Goal: Task Accomplishment & Management: Use online tool/utility

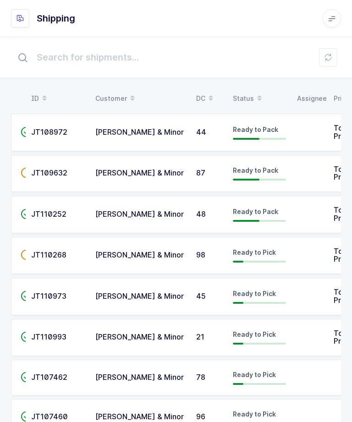
scroll to position [652, 0]
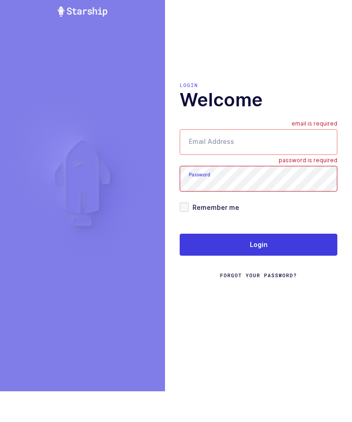
click at [275, 160] on input "Email Address" at bounding box center [259, 173] width 158 height 26
type input "6"
type input "zack1239753@gmail.com"
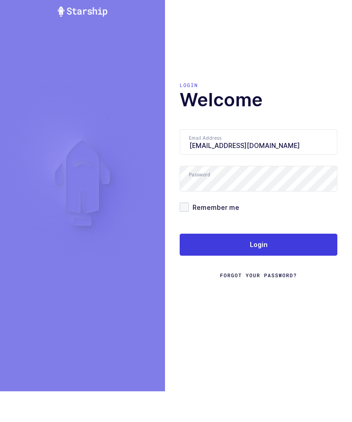
scroll to position [31, 0]
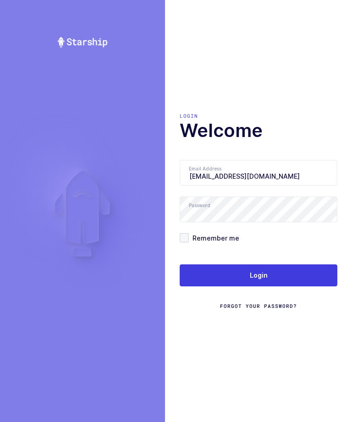
click at [272, 264] on button "Login" at bounding box center [259, 275] width 158 height 22
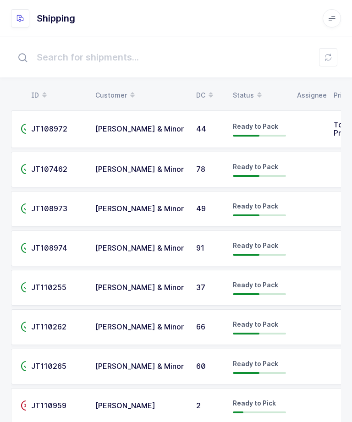
scroll to position [11, 0]
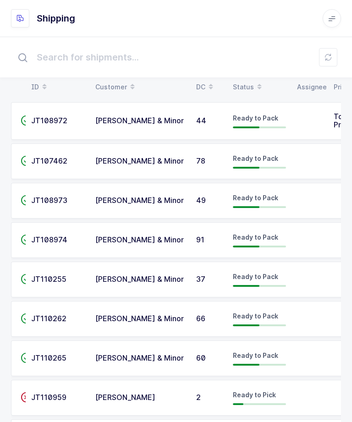
click at [303, 316] on td at bounding box center [309, 319] width 37 height 36
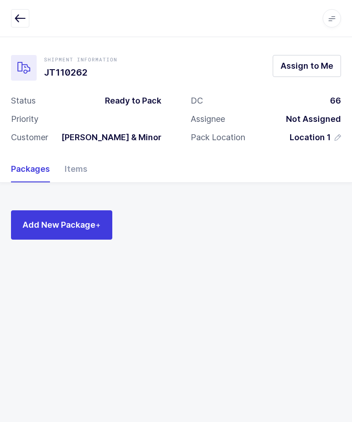
click at [318, 67] on span "Assign to Me" at bounding box center [306, 65] width 53 height 11
click at [73, 170] on div "Items" at bounding box center [72, 169] width 30 height 27
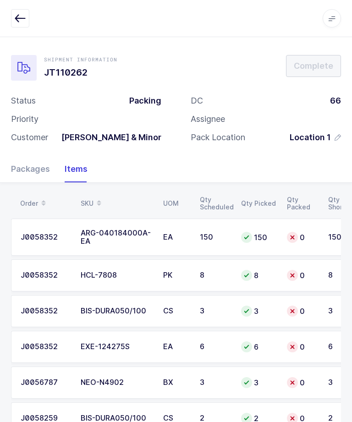
click at [25, 163] on div "Packages" at bounding box center [34, 169] width 46 height 27
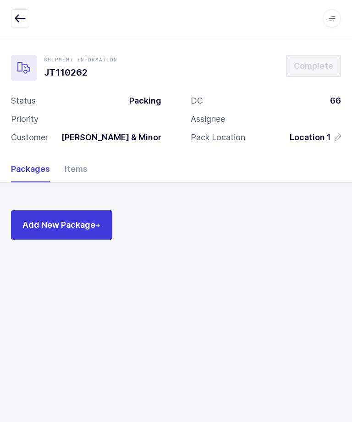
click at [62, 232] on button "Add New Package +" at bounding box center [61, 224] width 101 height 29
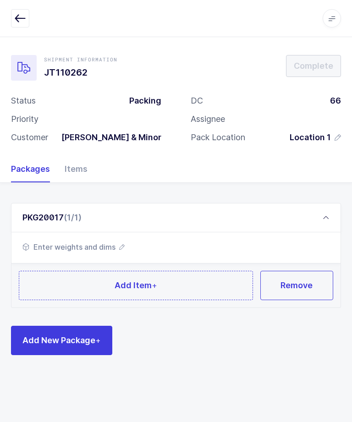
click at [113, 249] on span "Enter weights and dims" at bounding box center [73, 246] width 102 height 11
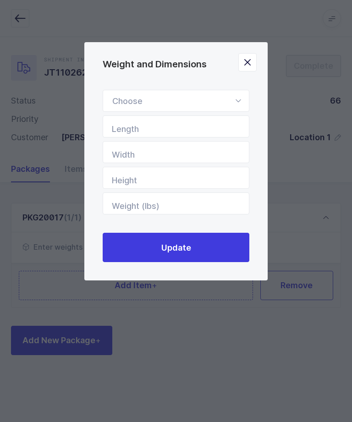
click at [225, 99] on div "Weight and Dimensions" at bounding box center [176, 101] width 147 height 22
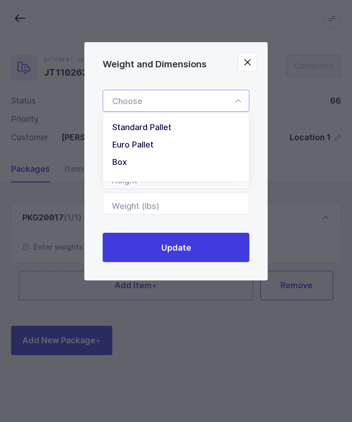
click at [237, 102] on icon "Weight and Dimensions" at bounding box center [237, 101] width 11 height 22
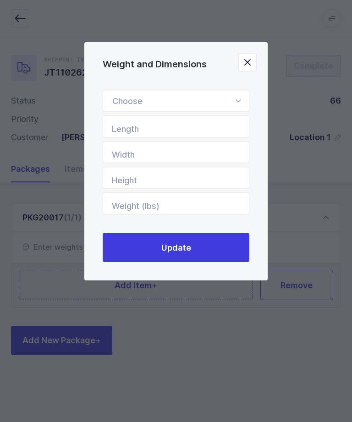
click at [236, 104] on icon "Weight and Dimensions" at bounding box center [237, 101] width 11 height 22
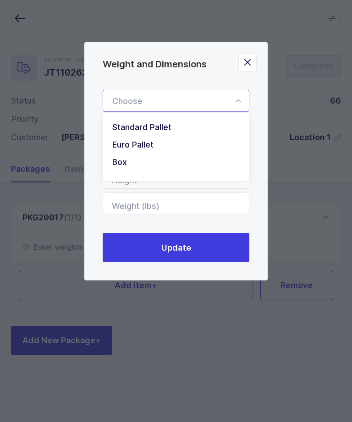
click at [179, 145] on li "Euro Pallet" at bounding box center [176, 144] width 138 height 17
type input "Euro Pallet"
type input "48"
type input "31"
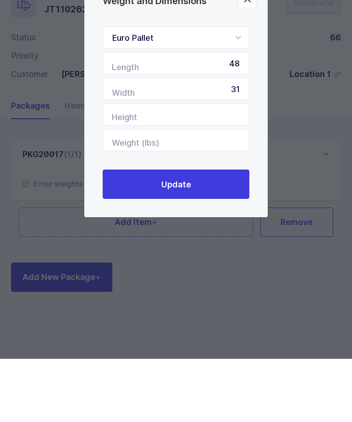
click at [225, 233] on button "Update" at bounding box center [176, 247] width 147 height 29
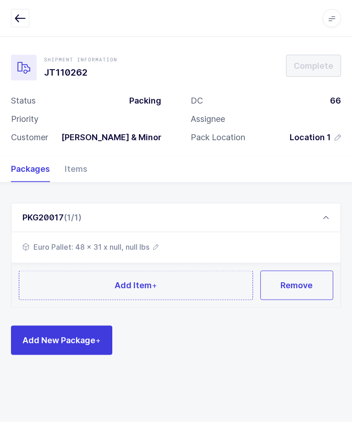
click at [68, 157] on div "Items" at bounding box center [72, 169] width 30 height 27
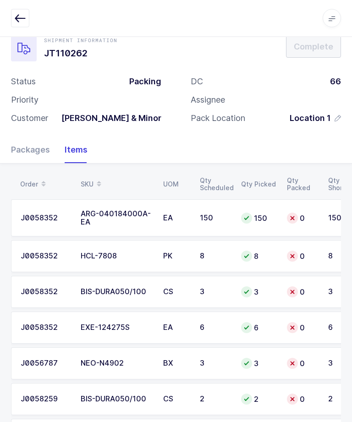
scroll to position [19, 0]
click at [37, 143] on div "Packages" at bounding box center [34, 150] width 46 height 27
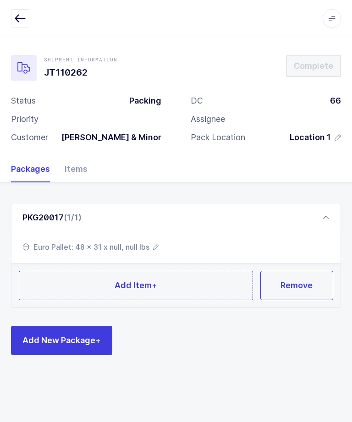
click at [70, 271] on button "Add Item +" at bounding box center [136, 285] width 234 height 29
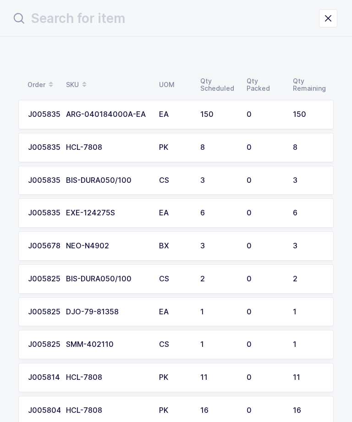
click at [43, 118] on div "J0058352" at bounding box center [41, 114] width 27 height 8
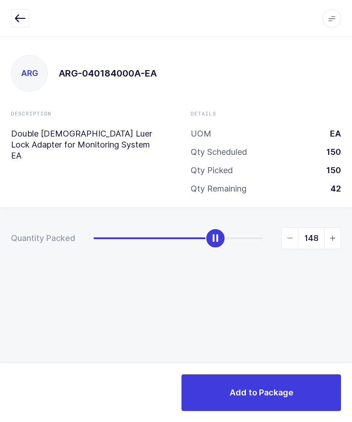
type input "150"
click at [281, 393] on span "Add to Package" at bounding box center [262, 392] width 64 height 11
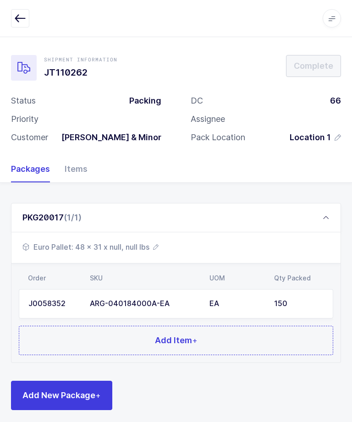
click at [241, 337] on button "Add Item +" at bounding box center [176, 340] width 314 height 29
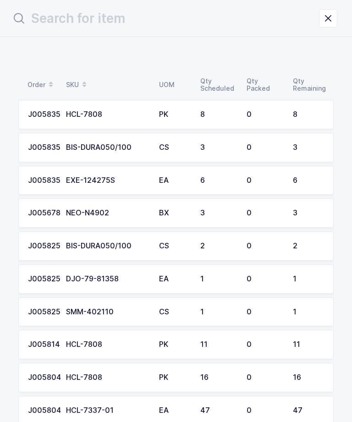
click at [260, 118] on div "0" at bounding box center [264, 114] width 35 height 8
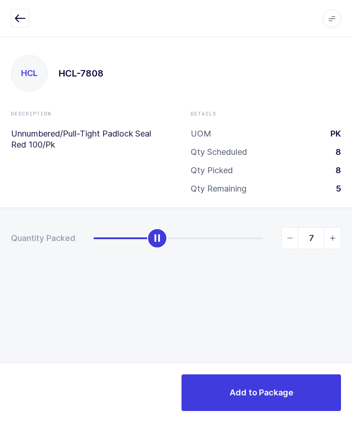
type input "8"
click at [278, 394] on span "Add to Package" at bounding box center [262, 392] width 64 height 11
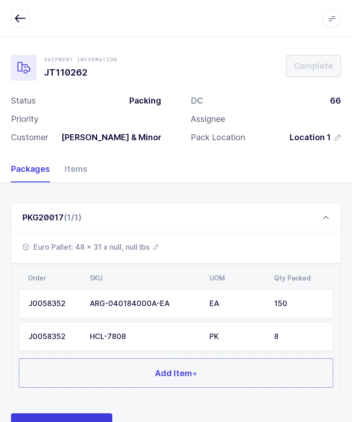
click at [253, 364] on button "Add Item +" at bounding box center [176, 372] width 314 height 29
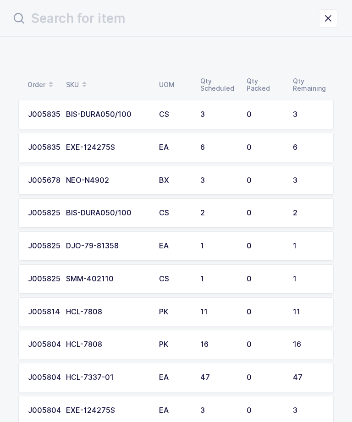
click at [284, 115] on td "0" at bounding box center [264, 114] width 46 height 29
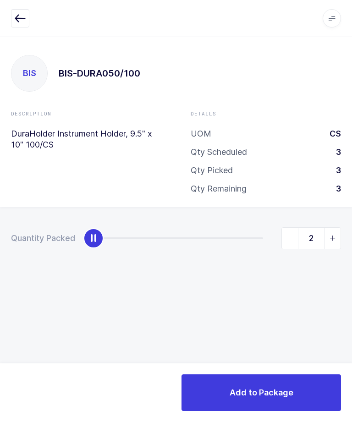
type input "3"
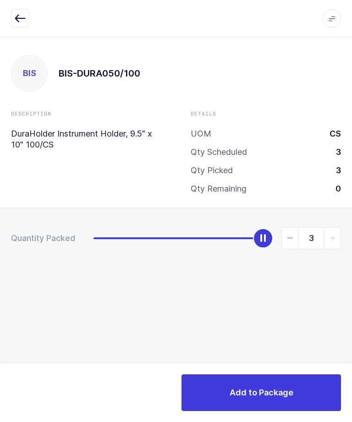
click at [277, 391] on span "Add to Package" at bounding box center [262, 392] width 64 height 11
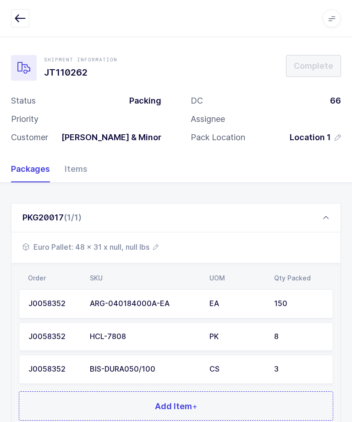
click at [225, 394] on button "Add Item +" at bounding box center [176, 405] width 314 height 29
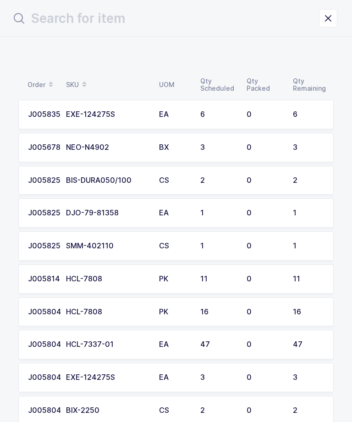
click at [219, 105] on td "6" at bounding box center [218, 114] width 46 height 29
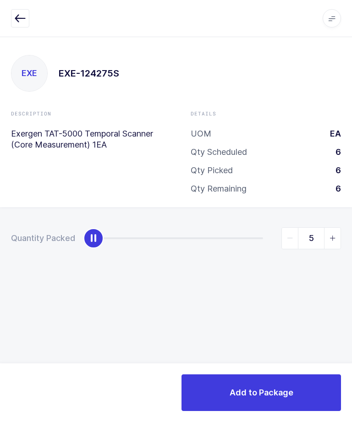
type input "6"
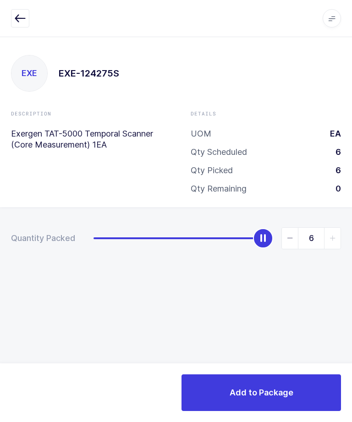
click at [276, 384] on button "Add to Package" at bounding box center [260, 392] width 159 height 37
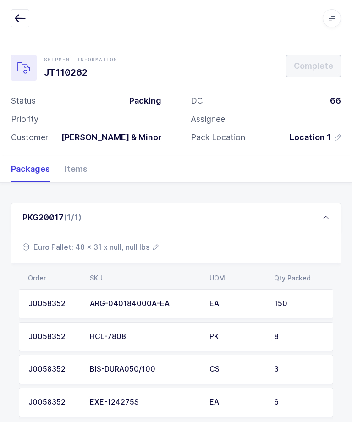
click at [237, 398] on div "EA" at bounding box center [236, 402] width 54 height 8
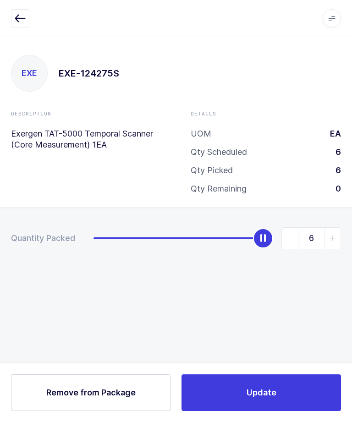
click at [277, 387] on button "Update" at bounding box center [260, 392] width 159 height 37
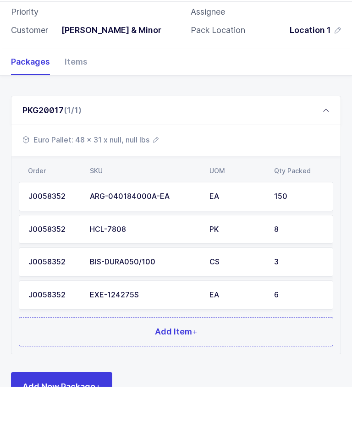
scroll to position [71, 0]
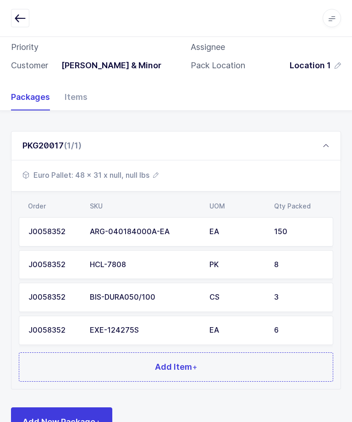
click at [253, 367] on button "Add Item +" at bounding box center [176, 367] width 314 height 29
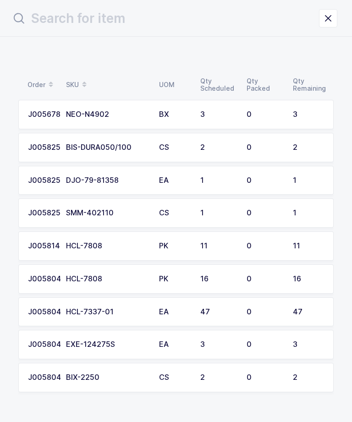
click at [234, 104] on td "3" at bounding box center [218, 114] width 46 height 29
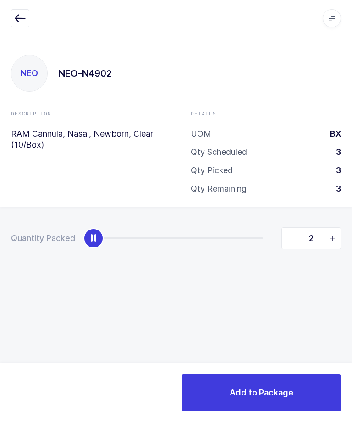
type input "3"
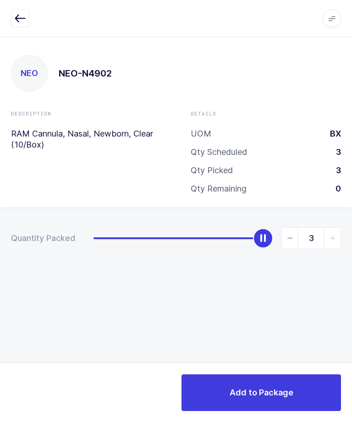
click at [275, 379] on button "Add to Package" at bounding box center [260, 392] width 159 height 37
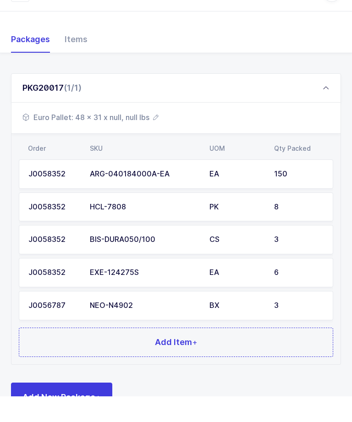
scroll to position [104, 0]
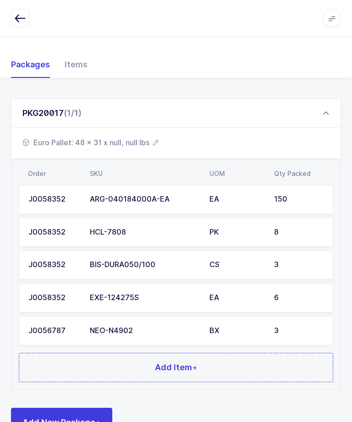
click at [257, 361] on button "Add Item +" at bounding box center [176, 367] width 314 height 29
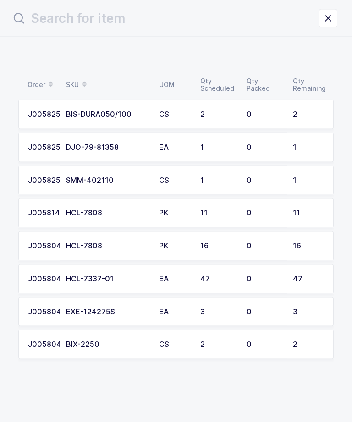
scroll to position [0, 0]
click at [251, 121] on td "0" at bounding box center [264, 114] width 46 height 29
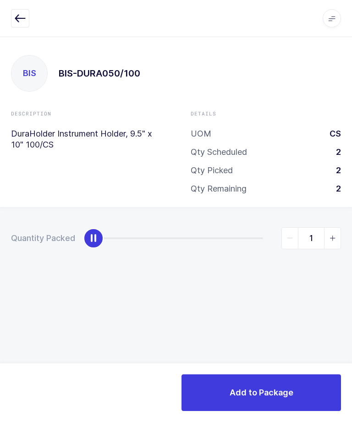
type input "2"
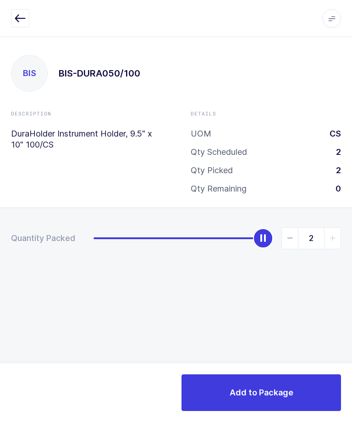
click at [268, 392] on span "Add to Package" at bounding box center [262, 392] width 64 height 11
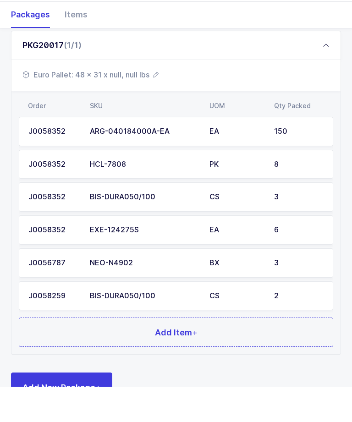
scroll to position [137, 0]
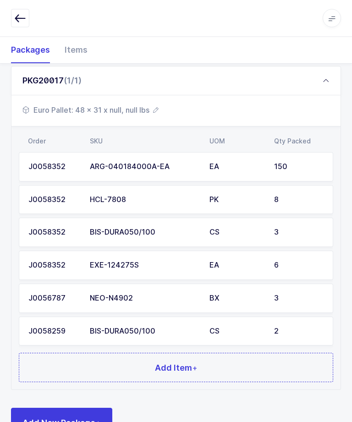
click at [233, 363] on button "Add Item +" at bounding box center [176, 367] width 314 height 29
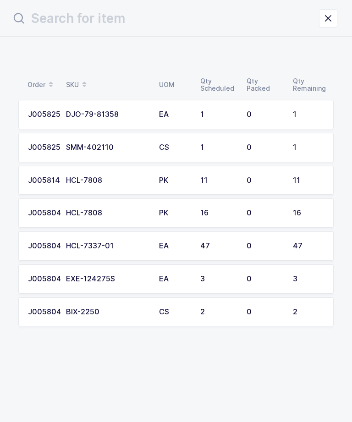
click at [266, 114] on div "0" at bounding box center [264, 114] width 35 height 8
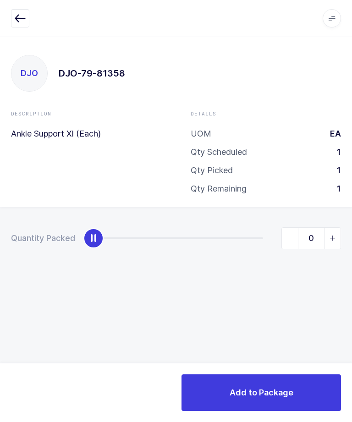
click at [338, 238] on span "slider between 0 and 1" at bounding box center [332, 238] width 16 height 21
type input "1"
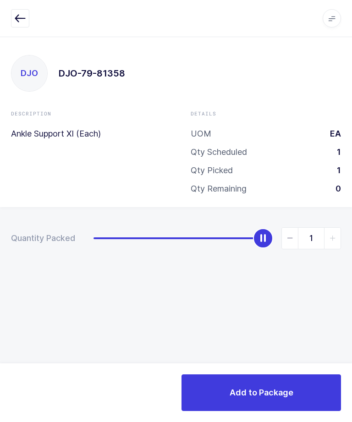
click at [285, 397] on span "Add to Package" at bounding box center [262, 392] width 64 height 11
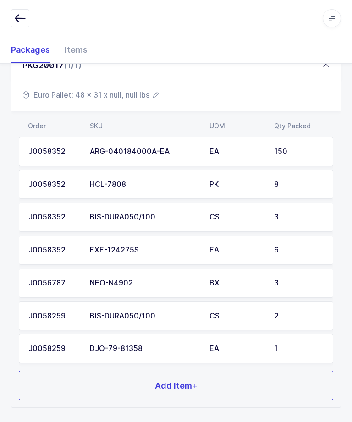
scroll to position [152, 0]
click at [229, 379] on button "Add Item +" at bounding box center [176, 385] width 314 height 29
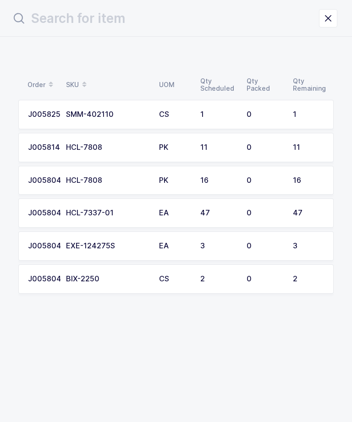
click at [276, 114] on div "0" at bounding box center [264, 114] width 35 height 8
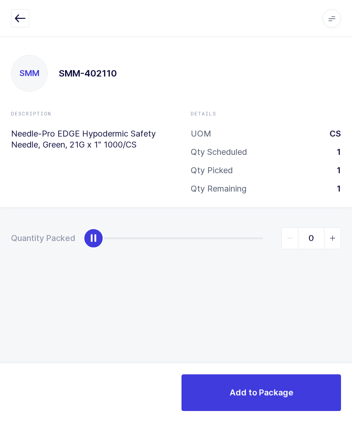
click at [335, 235] on icon "slider between 0 and 1" at bounding box center [332, 238] width 6 height 6
type input "1"
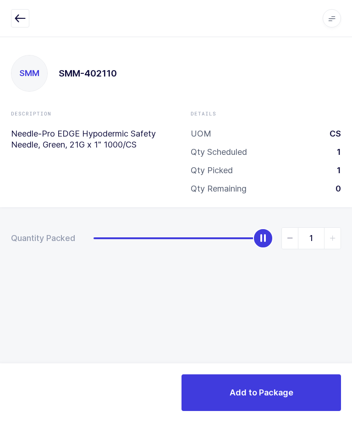
click at [280, 384] on button "Add to Package" at bounding box center [260, 392] width 159 height 37
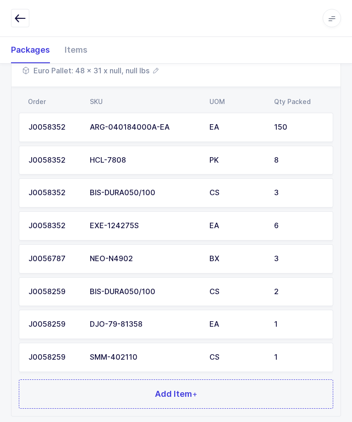
scroll to position [202, 0]
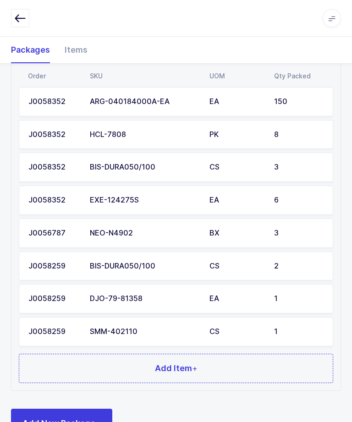
click at [247, 365] on button "Add Item +" at bounding box center [176, 368] width 314 height 29
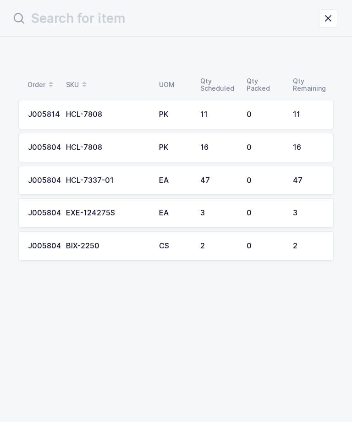
click at [295, 117] on div "11" at bounding box center [308, 114] width 31 height 8
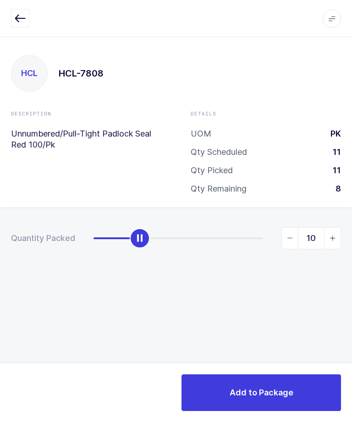
type input "11"
click at [272, 380] on button "Add to Package" at bounding box center [260, 392] width 159 height 37
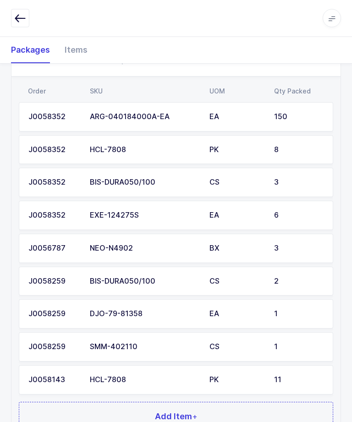
scroll to position [234, 0]
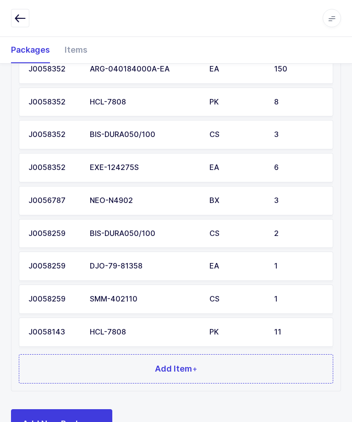
click at [242, 367] on button "Add Item +" at bounding box center [176, 369] width 314 height 29
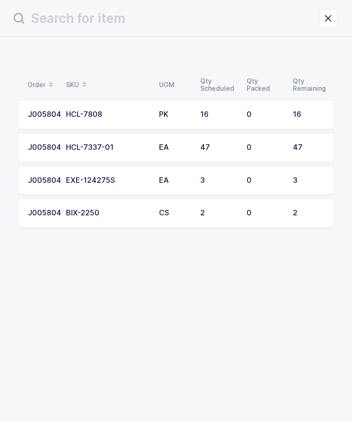
click at [265, 118] on div "0" at bounding box center [264, 114] width 35 height 8
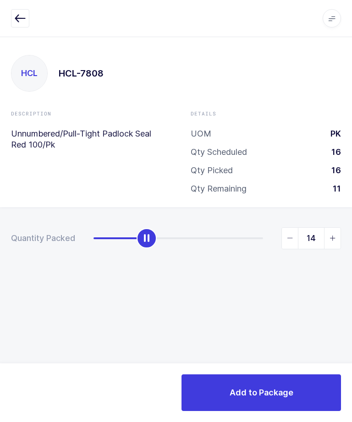
type input "16"
click at [264, 393] on span "Add to Package" at bounding box center [262, 392] width 64 height 11
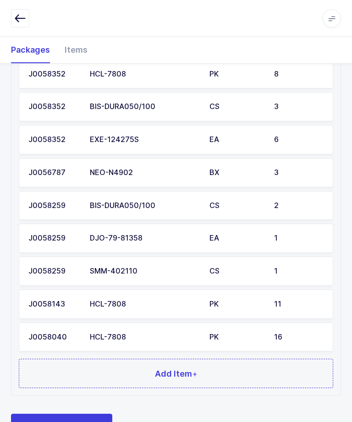
scroll to position [267, 0]
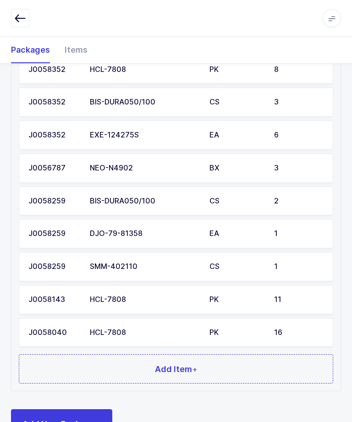
click at [238, 361] on button "Add Item +" at bounding box center [176, 369] width 314 height 29
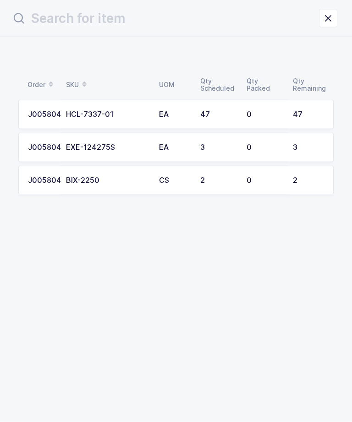
scroll to position [0, 0]
click at [247, 116] on div "0" at bounding box center [264, 114] width 35 height 8
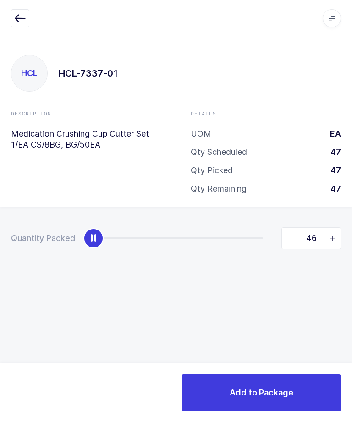
type input "47"
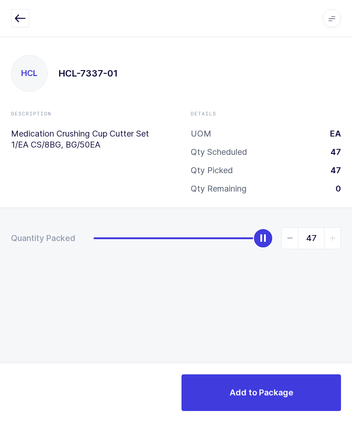
click at [274, 379] on button "Add to Package" at bounding box center [260, 392] width 159 height 37
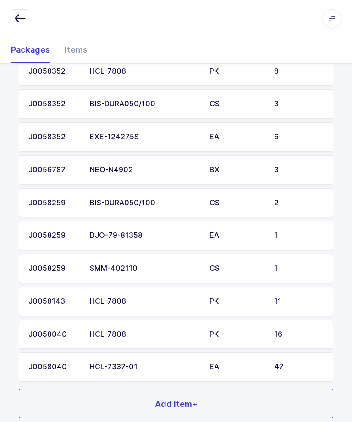
scroll to position [299, 0]
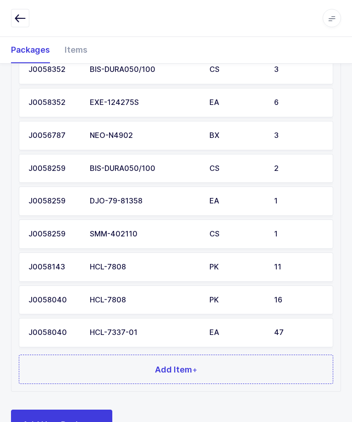
click at [247, 362] on button "Add Item +" at bounding box center [176, 369] width 314 height 29
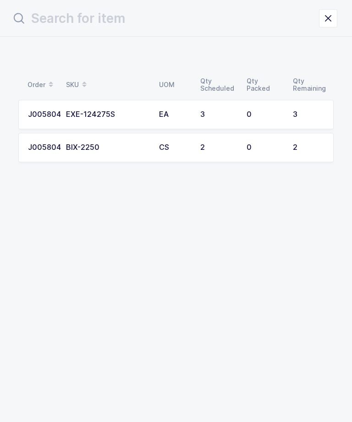
click at [252, 106] on td "0" at bounding box center [264, 114] width 46 height 29
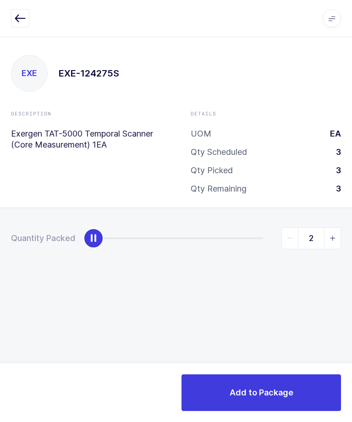
type input "3"
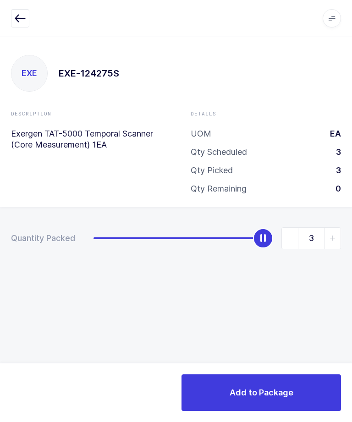
click at [285, 388] on span "Add to Package" at bounding box center [262, 392] width 64 height 11
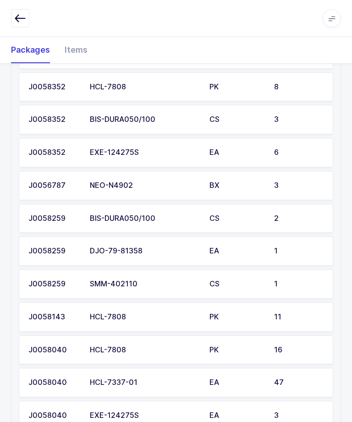
scroll to position [273, 0]
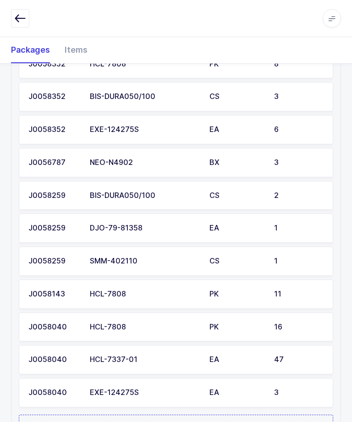
click at [248, 415] on button "Add Item +" at bounding box center [176, 429] width 314 height 29
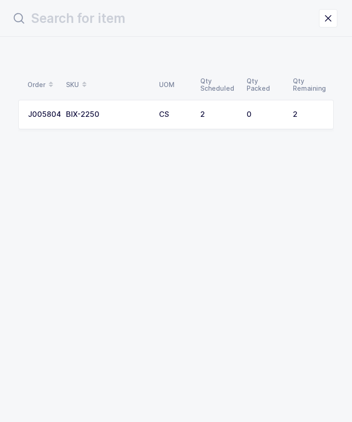
click at [276, 123] on td "0" at bounding box center [264, 114] width 46 height 29
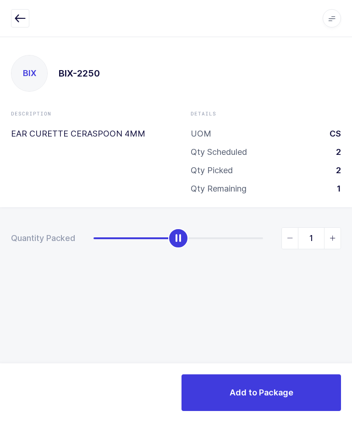
type input "2"
click at [274, 384] on button "Add to Package" at bounding box center [260, 392] width 159 height 37
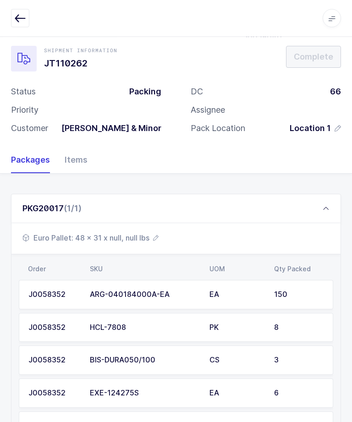
click at [116, 241] on span "Euro Pallet: 48 x 31 x null, null lbs" at bounding box center [90, 238] width 136 height 11
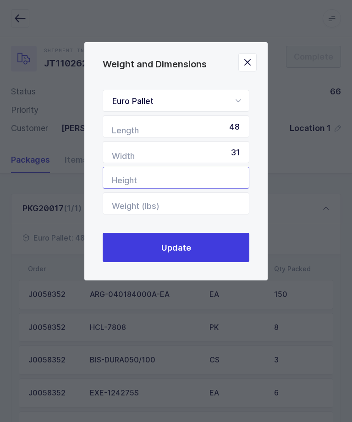
click at [232, 175] on input "Height" at bounding box center [176, 178] width 147 height 22
type input "27"
click at [222, 257] on button "Update" at bounding box center [176, 247] width 147 height 29
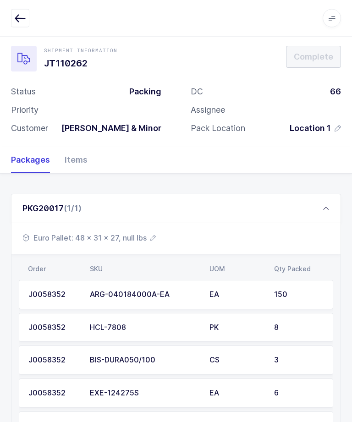
scroll to position [9, 0]
click at [140, 236] on span "Euro Pallet: 48 x 31 x 27, null lbs" at bounding box center [88, 237] width 133 height 11
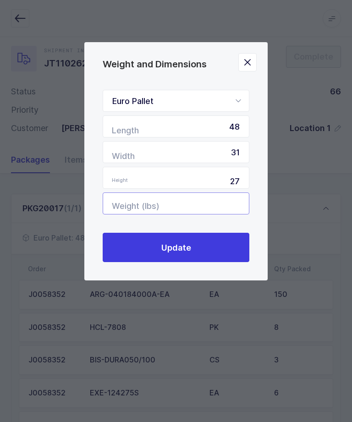
click at [221, 208] on input "Weight (lbs)" at bounding box center [176, 203] width 147 height 22
type input "3"
type input "97"
click at [177, 258] on button "Update" at bounding box center [176, 247] width 147 height 29
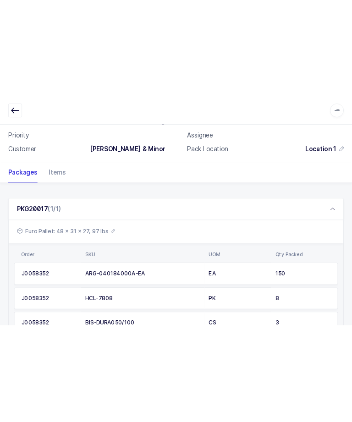
scroll to position [9, 0]
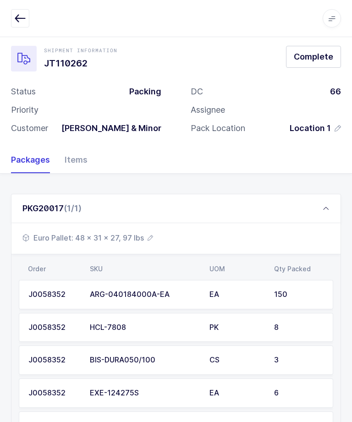
click at [324, 46] on button "Complete" at bounding box center [313, 57] width 55 height 22
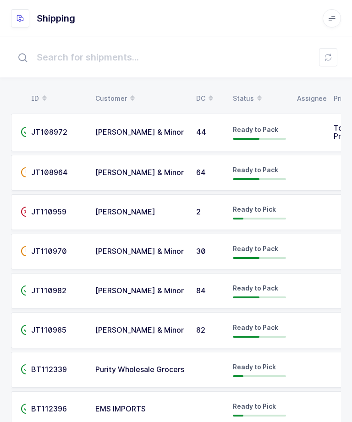
click at [48, 171] on span "JT108964" at bounding box center [49, 172] width 37 height 9
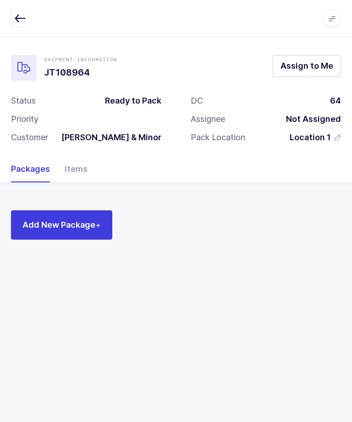
click at [317, 63] on span "Assign to Me" at bounding box center [306, 65] width 53 height 11
click at [73, 230] on button "Add New Package +" at bounding box center [61, 224] width 101 height 29
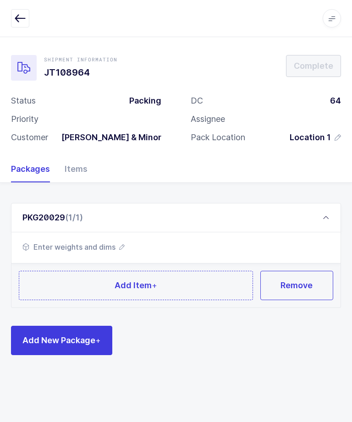
click at [100, 246] on span "Enter weights and dims" at bounding box center [73, 246] width 102 height 11
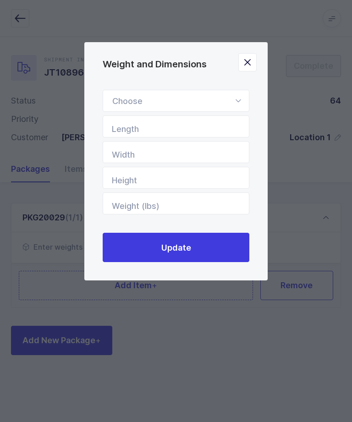
click at [241, 93] on icon "Weight and Dimensions" at bounding box center [237, 101] width 11 height 22
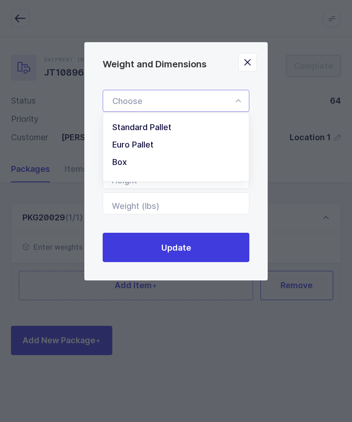
click at [234, 103] on icon "Weight and Dimensions" at bounding box center [237, 101] width 11 height 22
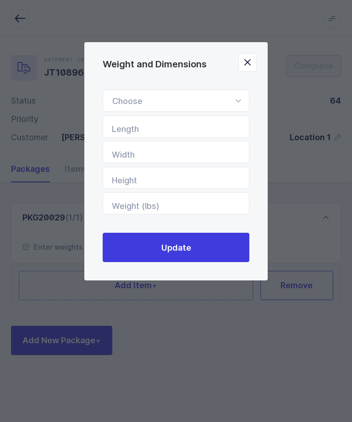
click at [233, 103] on icon "Weight and Dimensions" at bounding box center [237, 101] width 11 height 22
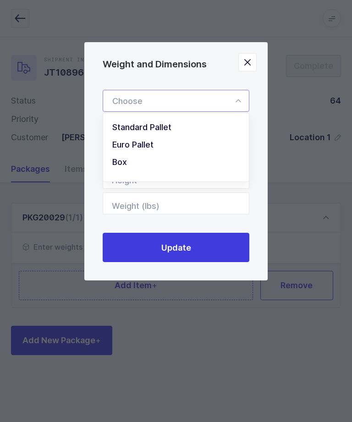
click at [164, 128] on span "Standard Pallet" at bounding box center [141, 127] width 59 height 10
type input "Standard Pallet"
type input "48"
type input "40"
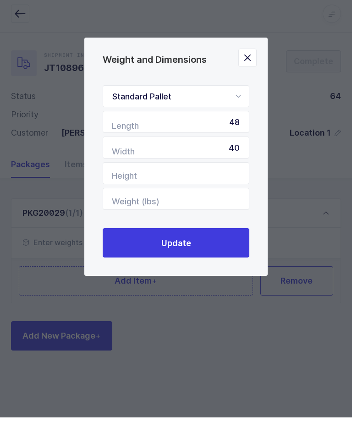
click at [210, 246] on button "Update" at bounding box center [176, 247] width 147 height 29
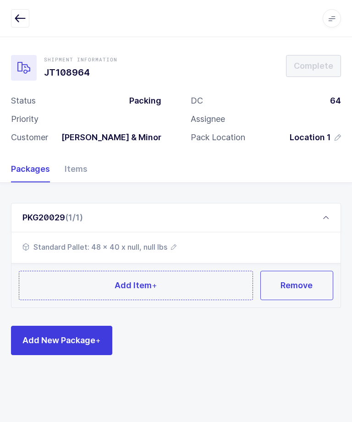
click at [85, 172] on div "Items" at bounding box center [72, 169] width 30 height 27
